Goal: Transaction & Acquisition: Download file/media

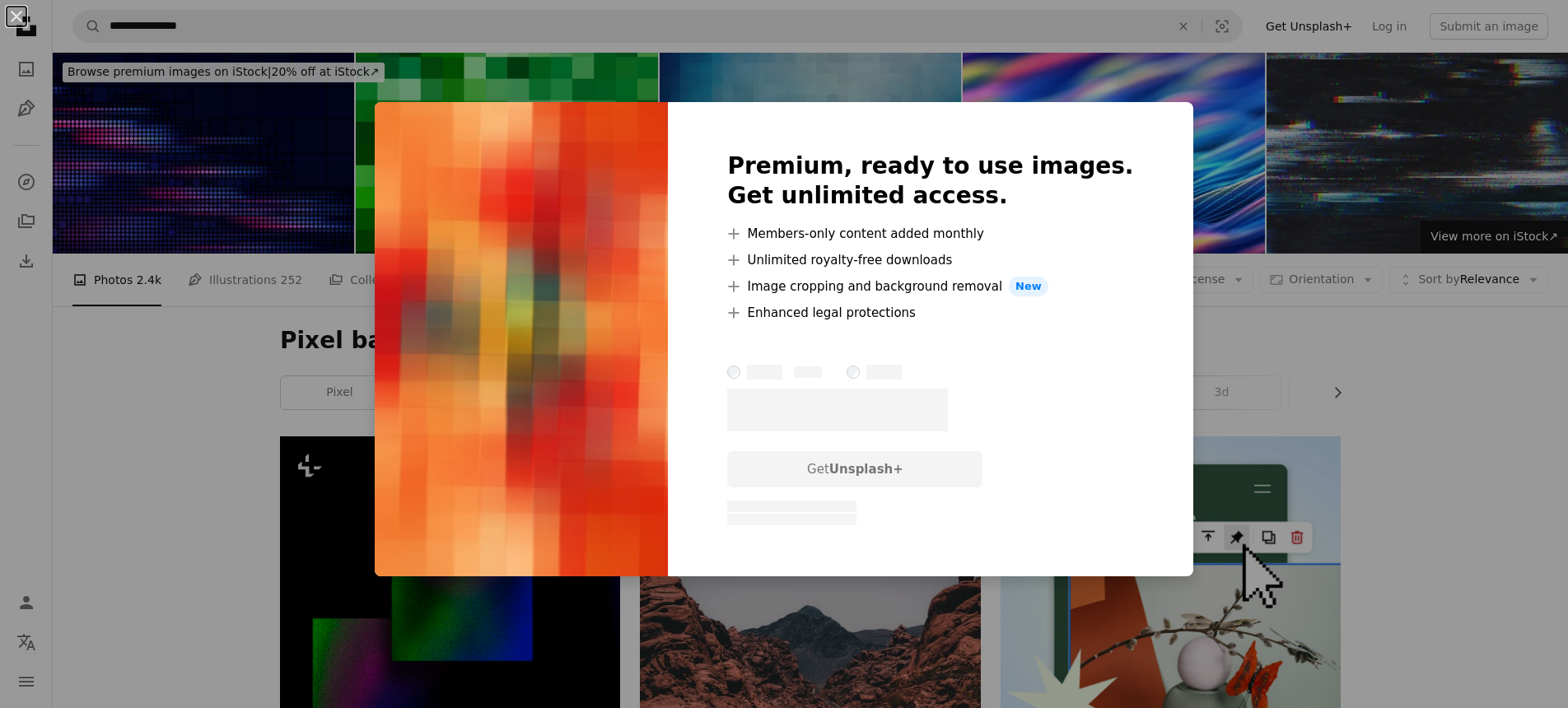
scroll to position [745, 0]
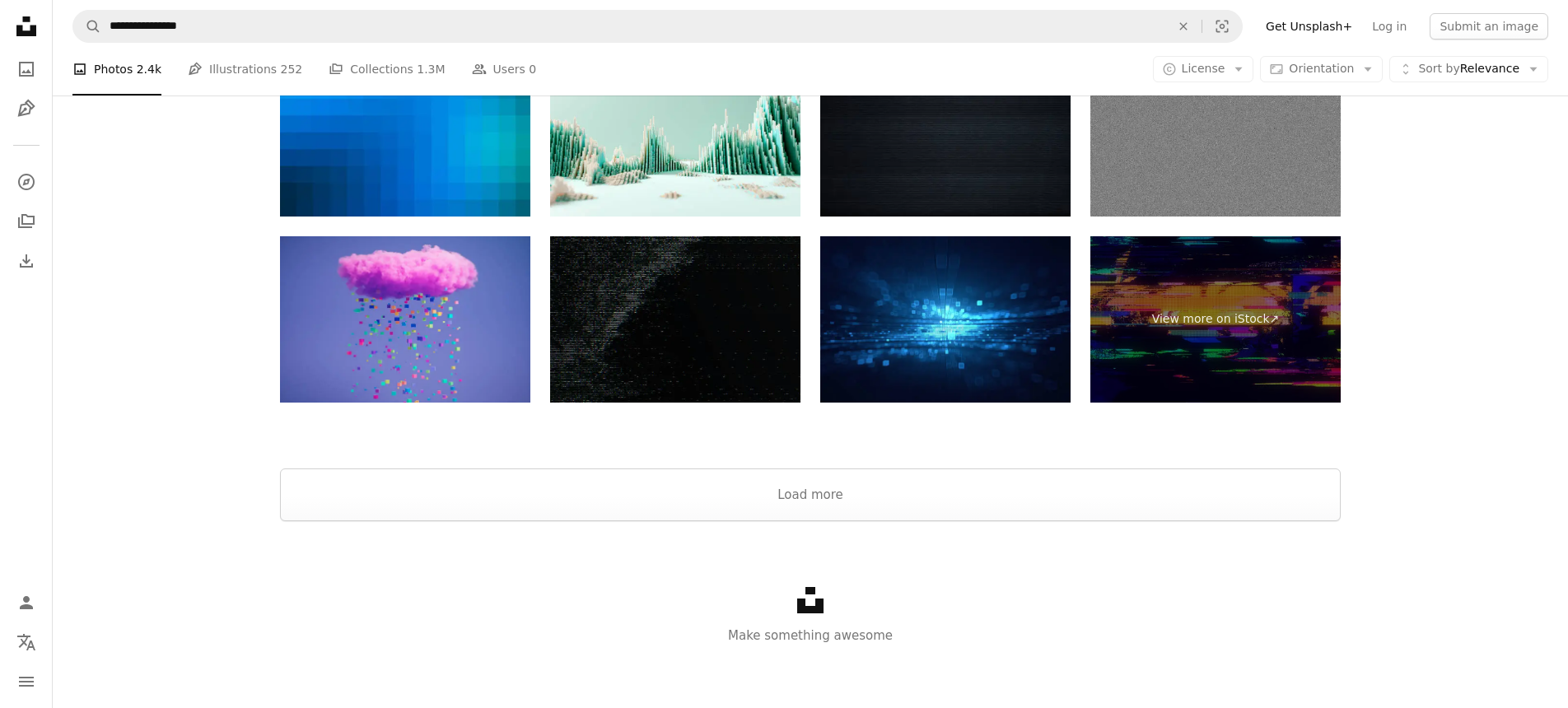
scroll to position [3601, 0]
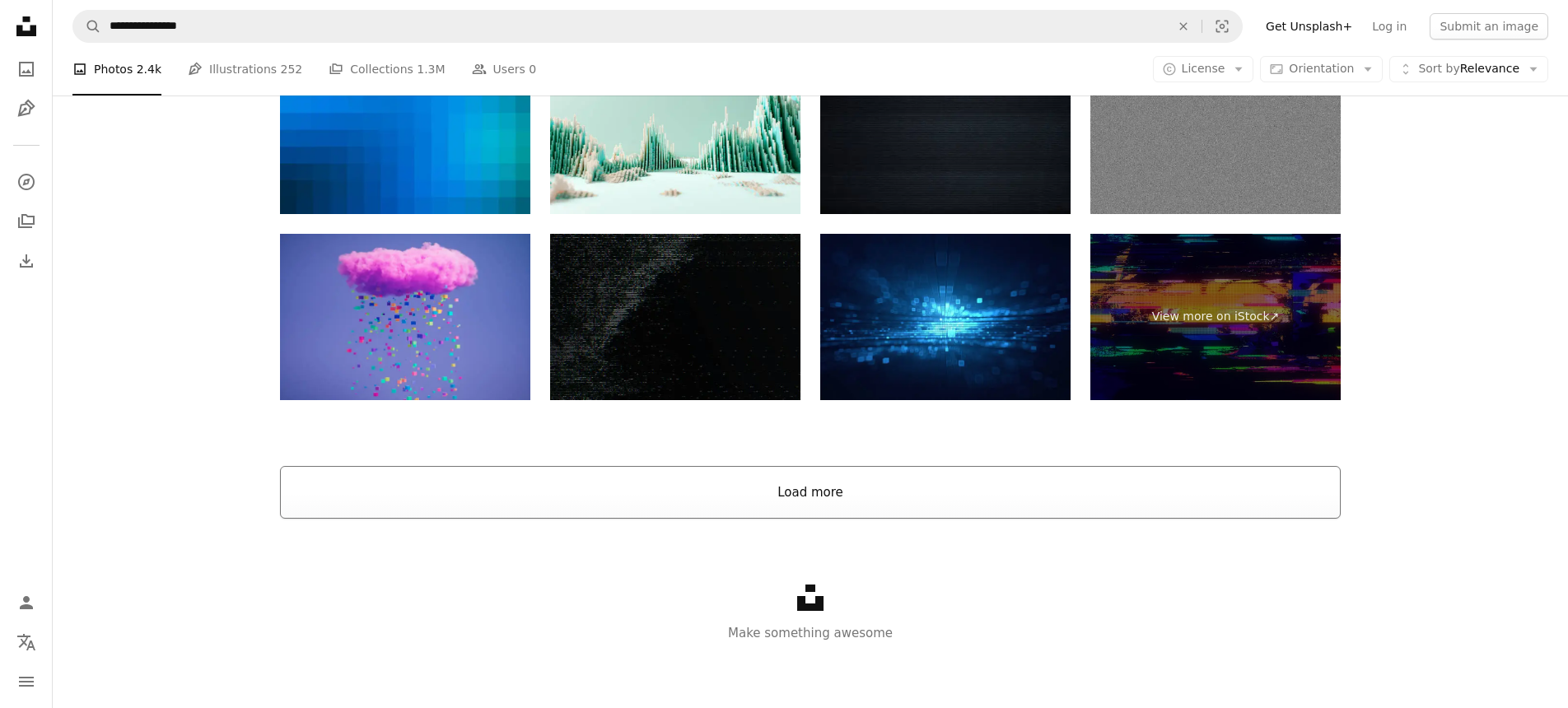
click at [822, 494] on button "Load more" at bounding box center [810, 492] width 1061 height 53
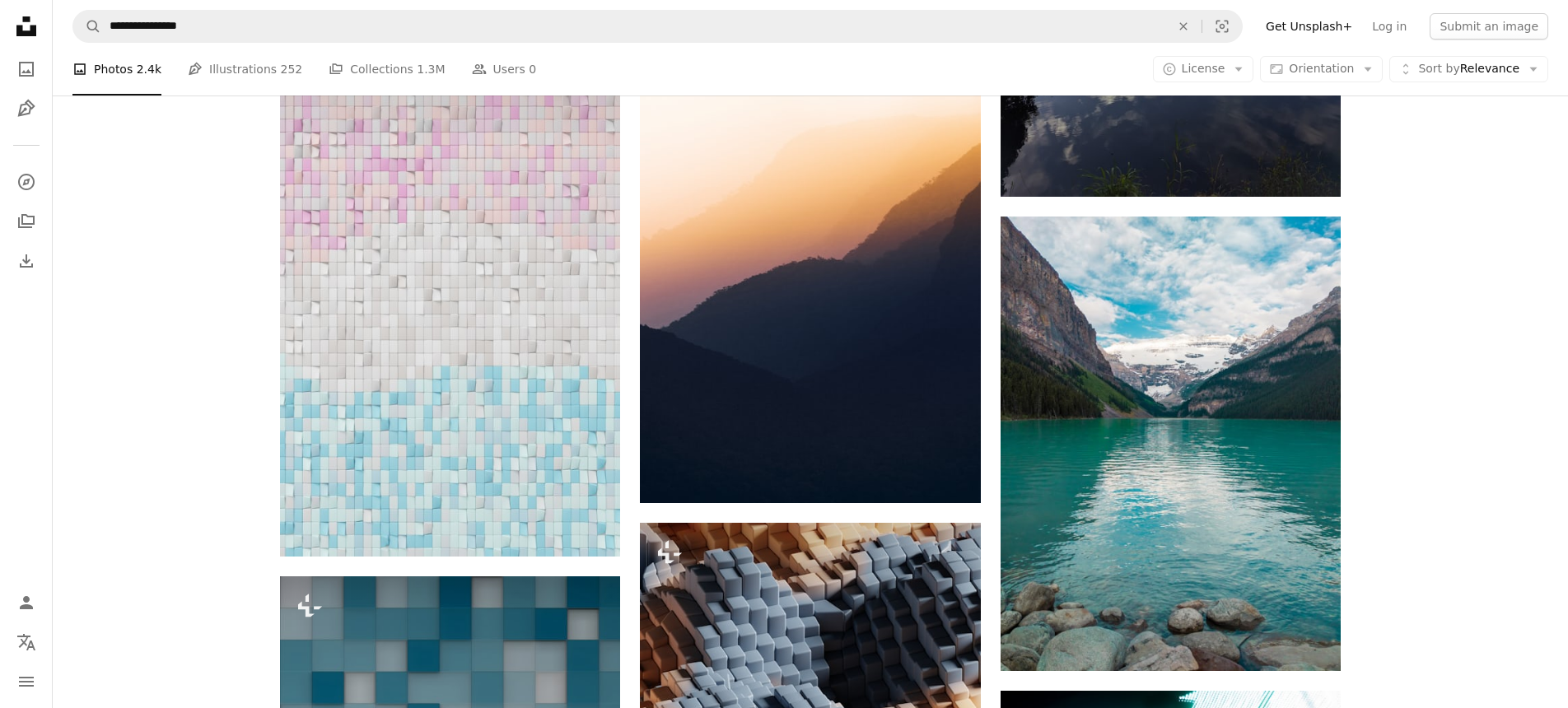
scroll to position [5779, 0]
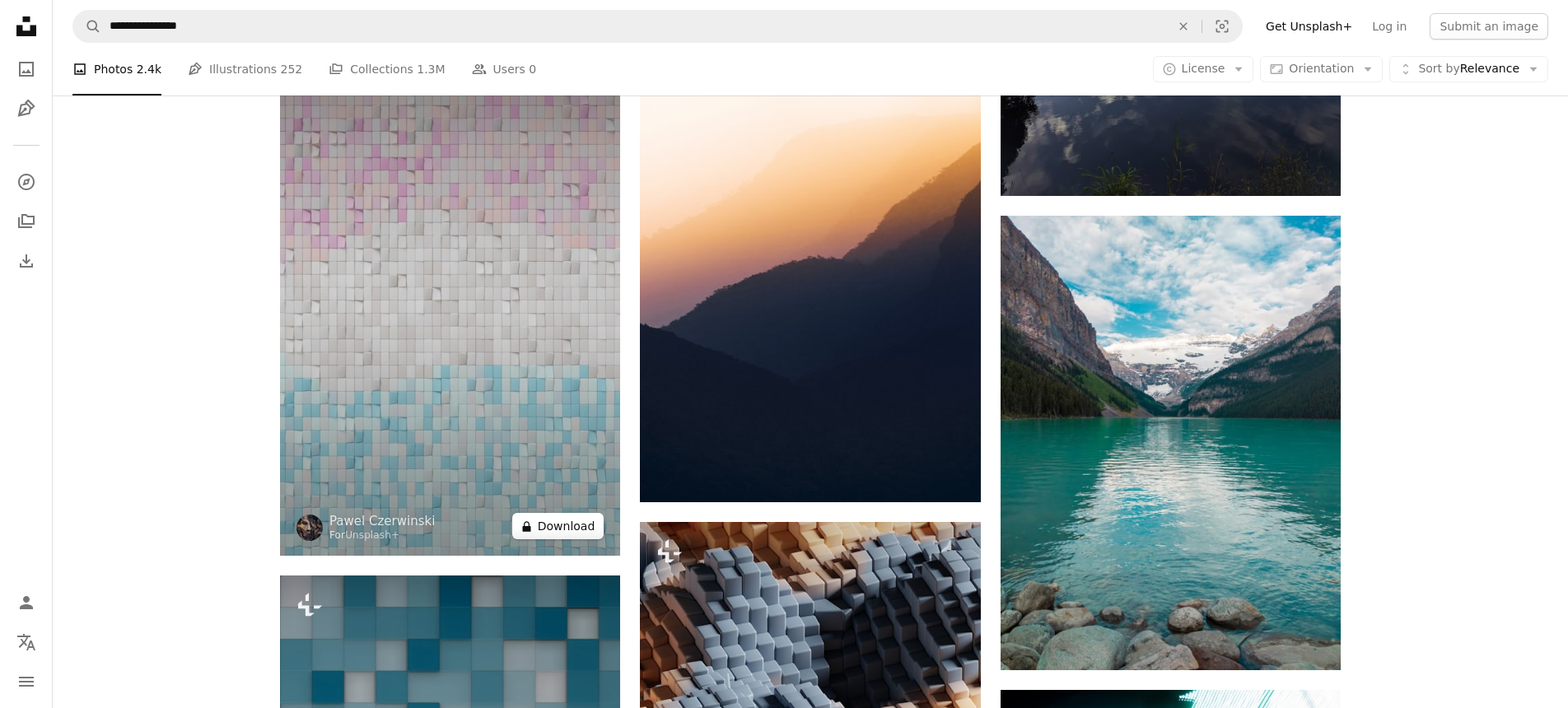
click at [565, 519] on button "A lock Download" at bounding box center [558, 525] width 92 height 26
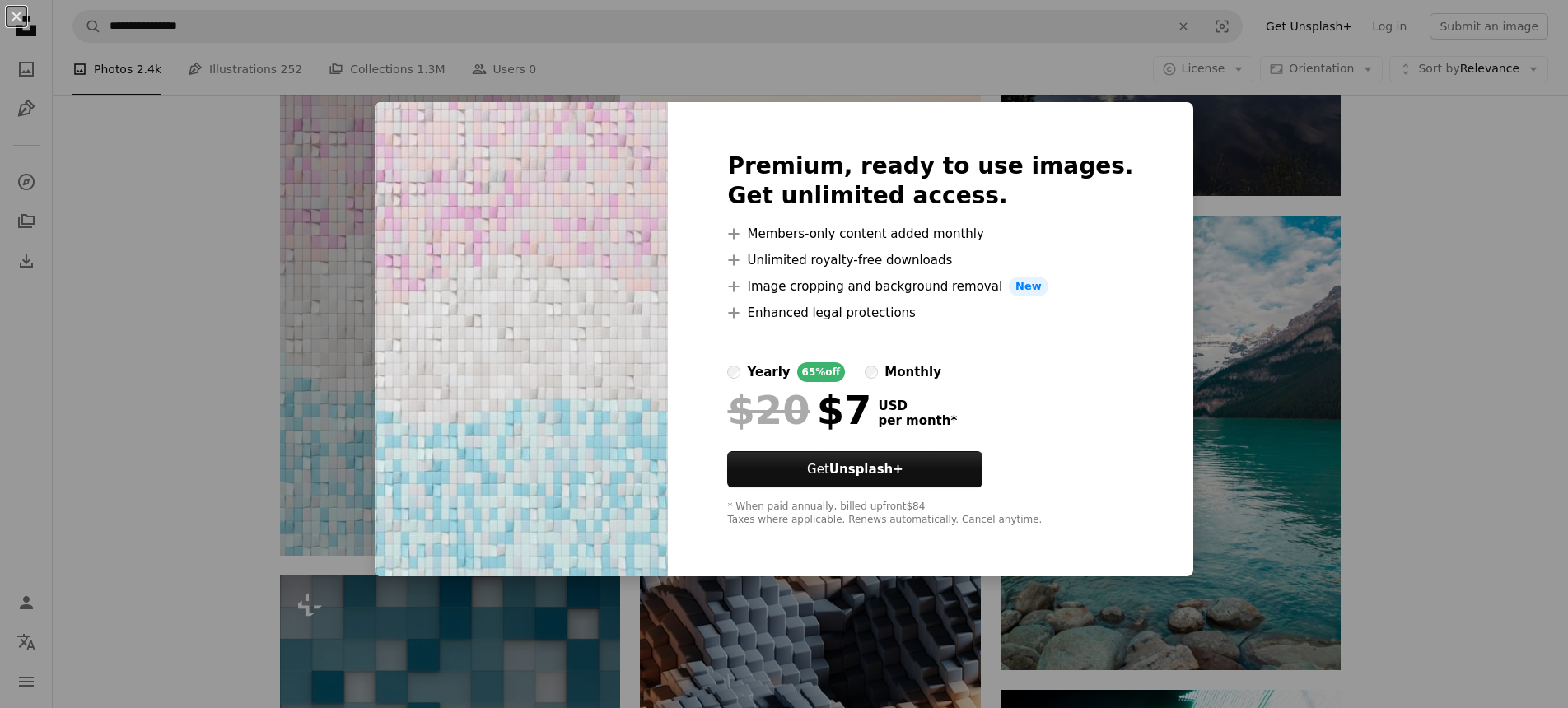
click at [192, 279] on div "An X shape Premium, ready to use images. Get unlimited access. A plus sign Memb…" at bounding box center [784, 354] width 1568 height 708
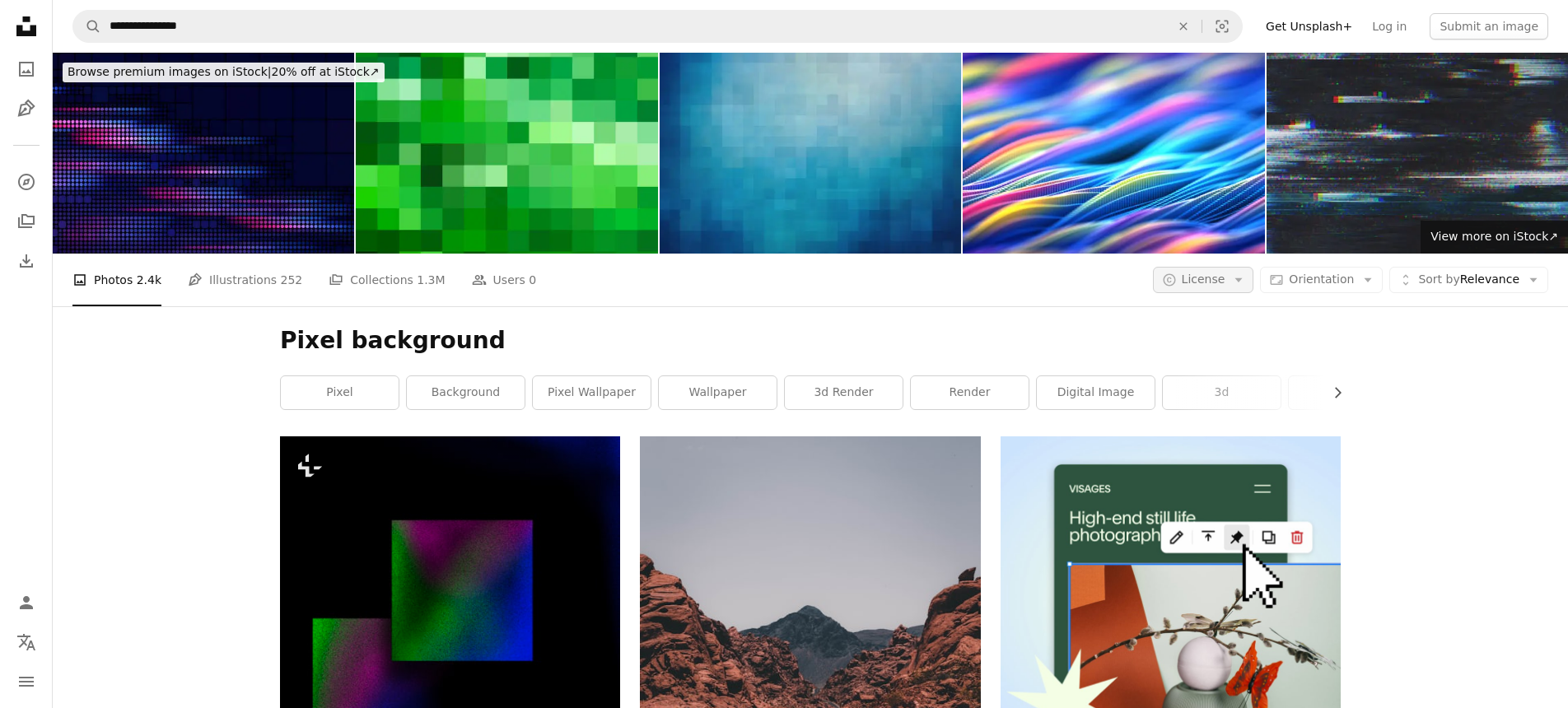
click at [1242, 282] on icon "Arrow down" at bounding box center [1239, 279] width 15 height 15
click at [1227, 414] on span "Free" at bounding box center [1246, 412] width 101 height 17
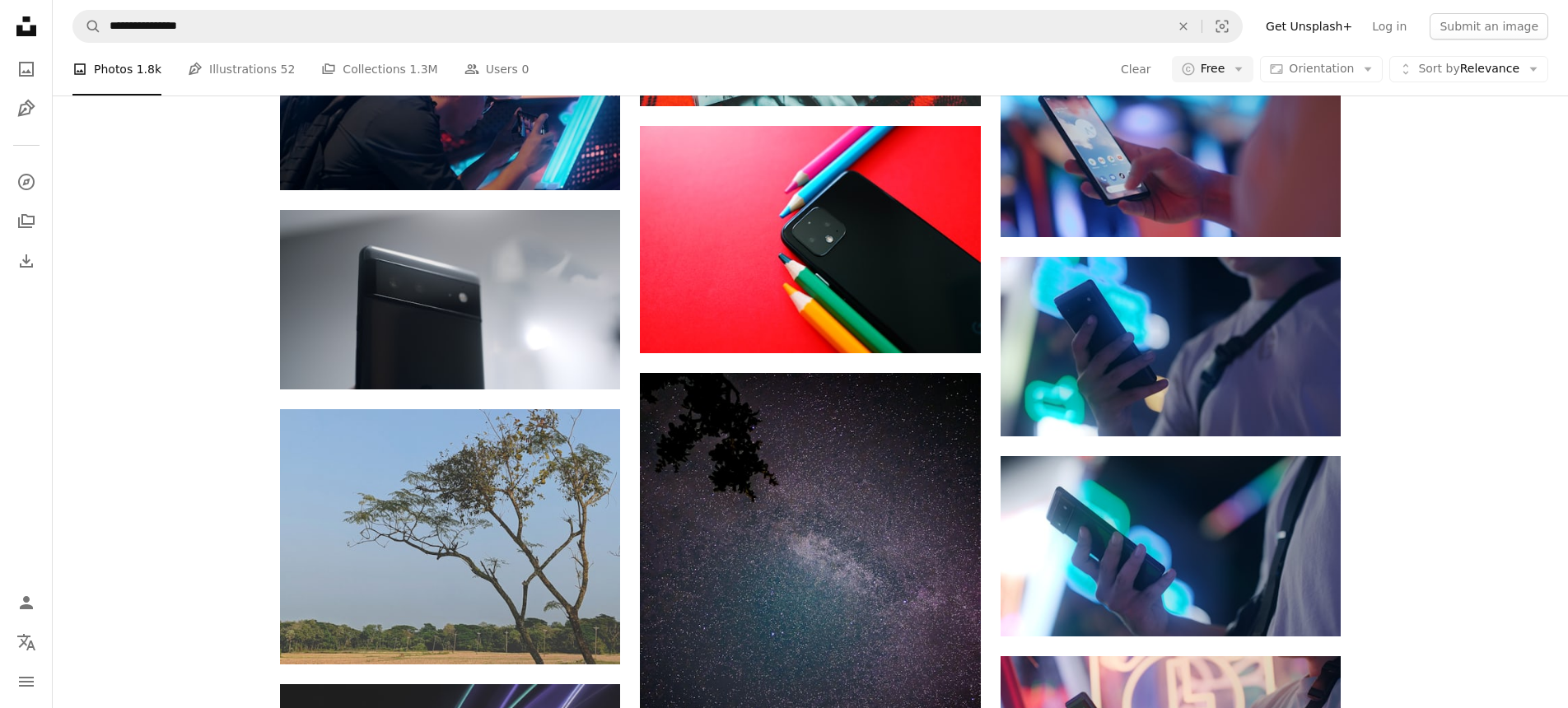
scroll to position [7413, 0]
